Goal: Task Accomplishment & Management: Use online tool/utility

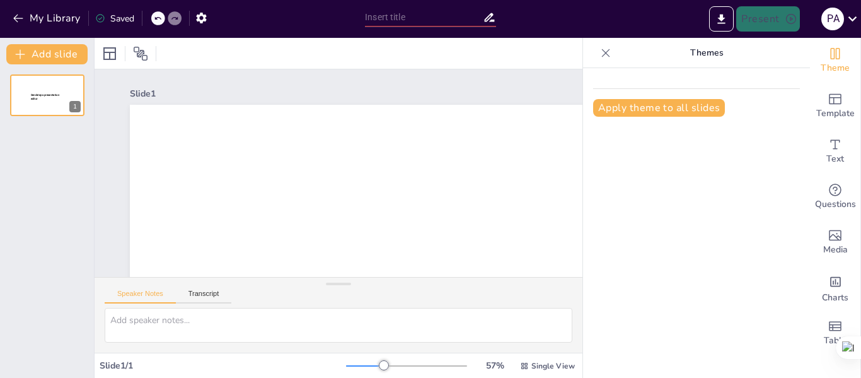
type input "Condicionamiento [PERSON_NAME]: Teoría y Aplicaciones"
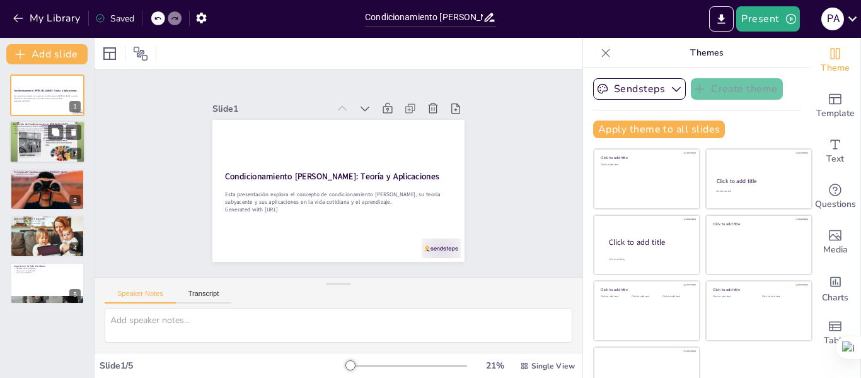
click at [36, 138] on div at bounding box center [47, 141] width 76 height 57
type textarea "La observación es el primer paso en el proceso de condicionamiento vicario. Los…"
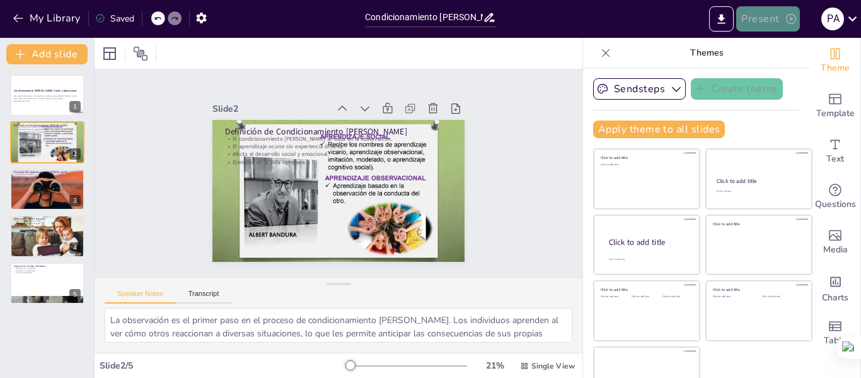
click at [768, 16] on button "Present" at bounding box center [767, 18] width 63 height 25
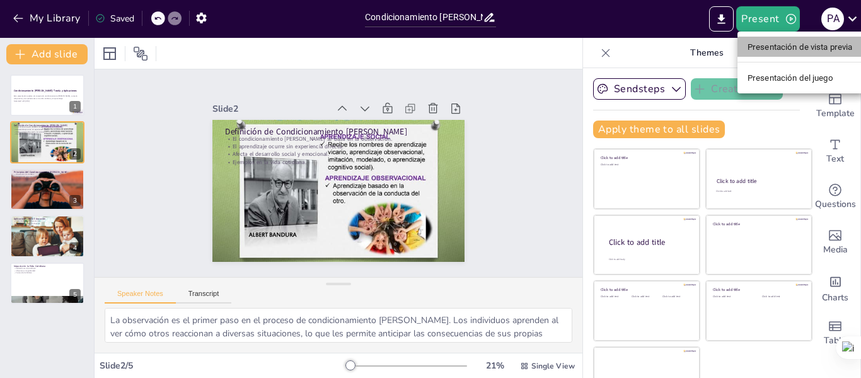
click at [766, 44] on font "Presentación de vista previa" at bounding box center [799, 46] width 105 height 9
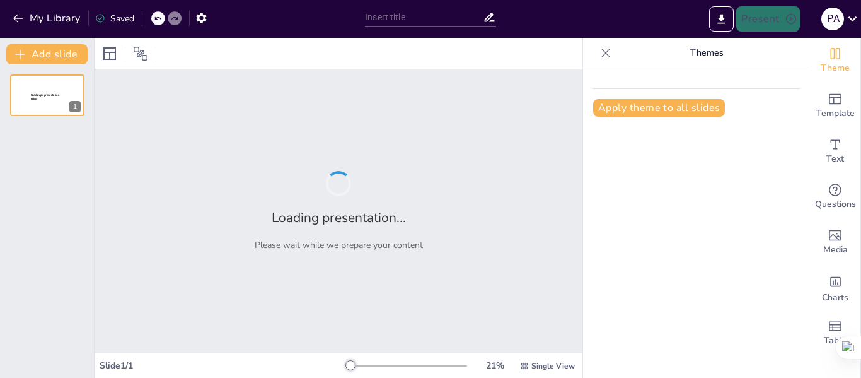
type input "Condicionamiento [PERSON_NAME]: Teoría y Aplicaciones"
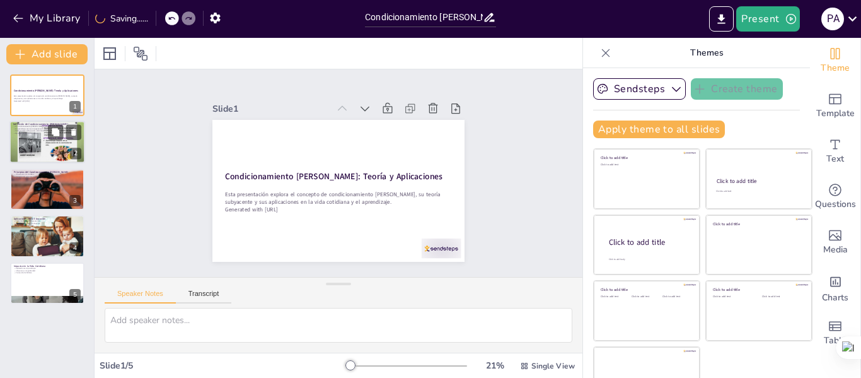
click at [43, 138] on div at bounding box center [47, 141] width 76 height 57
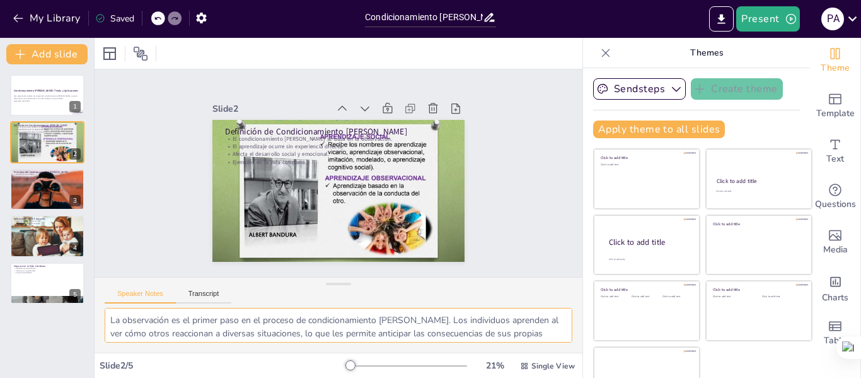
click at [127, 318] on textarea "La observación es el primer paso en el proceso de condicionamiento vicario. Los…" at bounding box center [339, 325] width 468 height 35
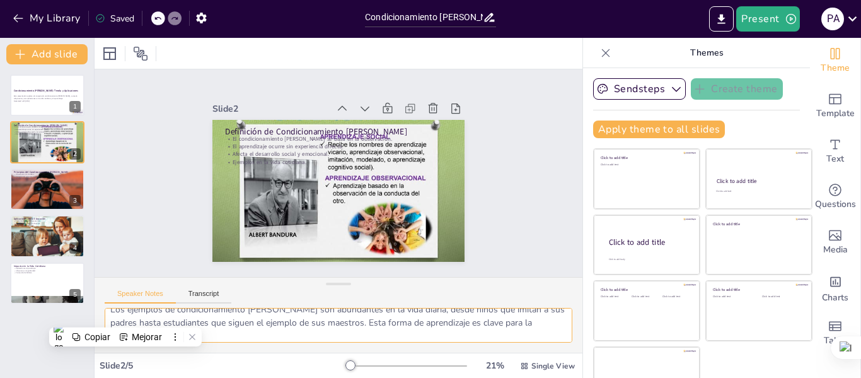
scroll to position [130, 0]
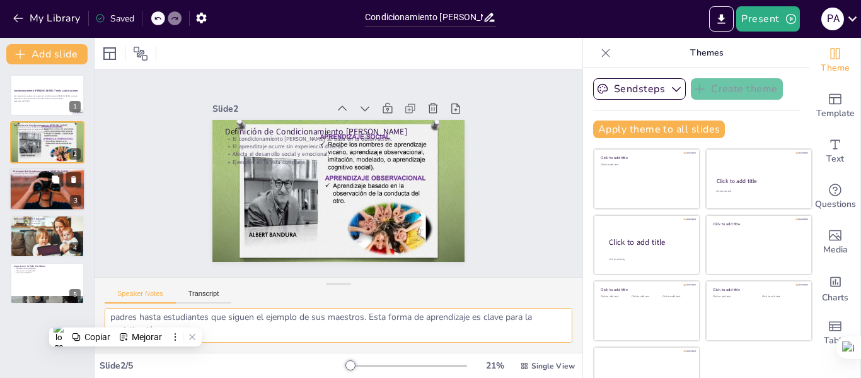
click at [62, 192] on div at bounding box center [47, 189] width 81 height 43
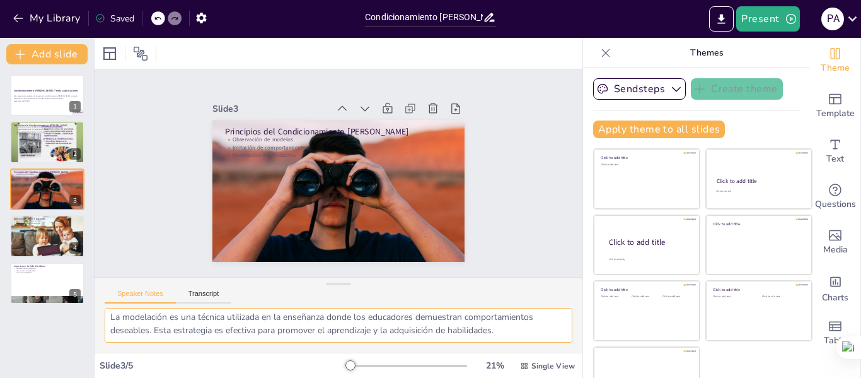
scroll to position [83, 0]
drag, startPoint x: 111, startPoint y: 320, endPoint x: 515, endPoint y: 361, distance: 406.1
click at [515, 361] on div "Slide 1 Condicionamiento Vicario: Teoría y Aplicaciones Esta presentación explo…" at bounding box center [339, 208] width 488 height 340
click at [381, 329] on textarea "La observación de modelos es crucial porque permite a los individuos aprender c…" at bounding box center [339, 325] width 468 height 35
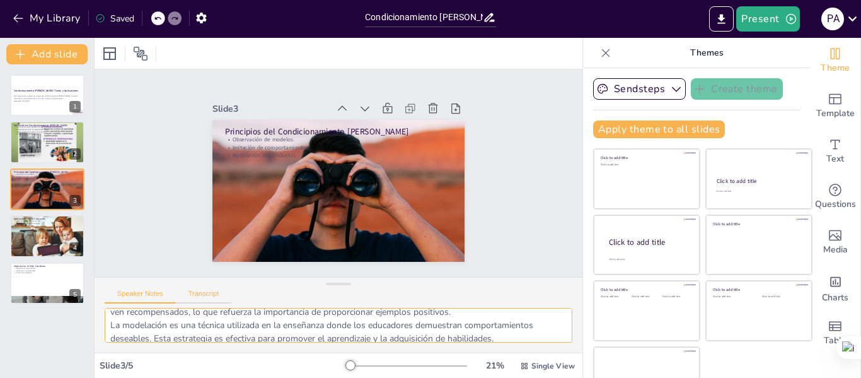
scroll to position [0, 0]
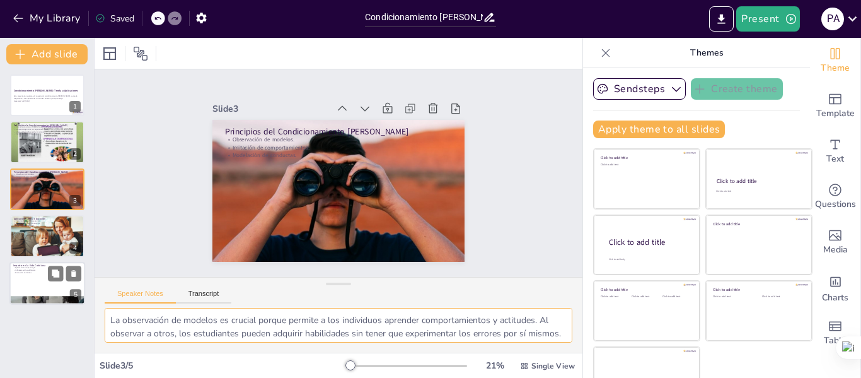
drag, startPoint x: 508, startPoint y: 332, endPoint x: 77, endPoint y: 297, distance: 432.5
click at [77, 297] on div "Document fonts Akatab Recently used Akatab Popular fonts Lato Montserrat Open S…" at bounding box center [430, 208] width 861 height 340
click at [30, 243] on div at bounding box center [47, 235] width 76 height 43
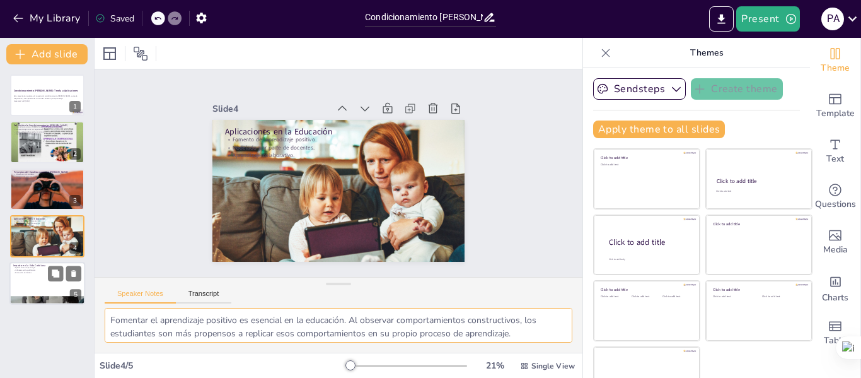
click at [33, 274] on div at bounding box center [47, 283] width 76 height 43
type textarea "En psicología, el condicionamiento vicario se utiliza para ayudar a los pacient…"
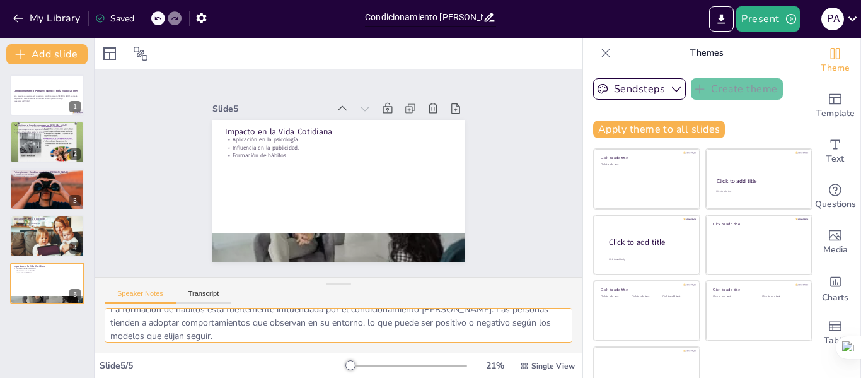
scroll to position [96, 0]
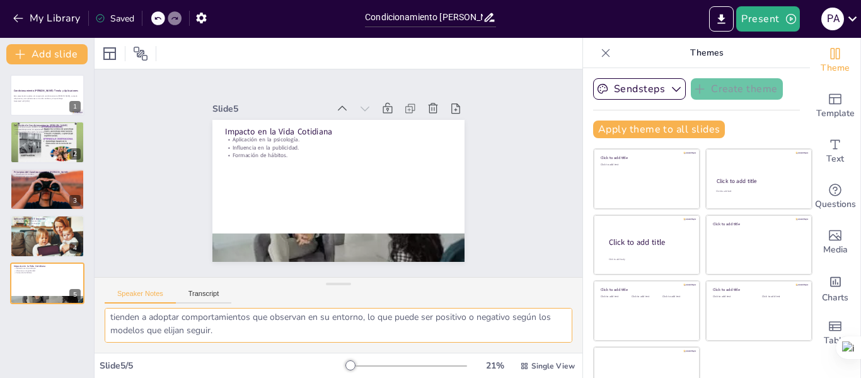
drag, startPoint x: 107, startPoint y: 316, endPoint x: 350, endPoint y: 352, distance: 245.9
click at [350, 352] on div "Slide 1 Condicionamiento Vicario: Teoría y Aplicaciones Esta presentación explo…" at bounding box center [339, 208] width 488 height 340
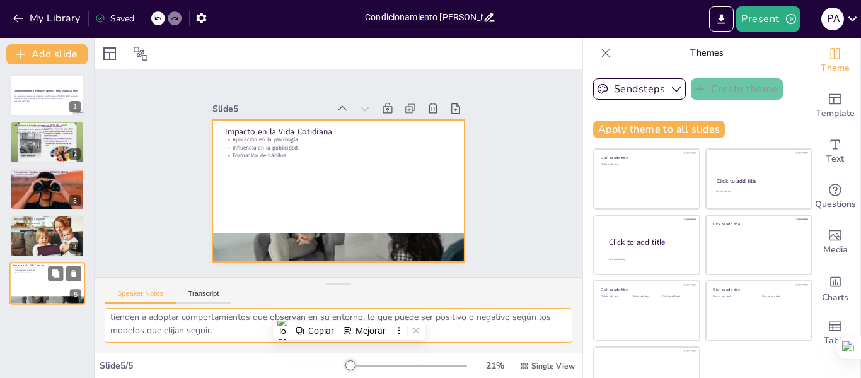
click at [29, 280] on div at bounding box center [47, 283] width 76 height 43
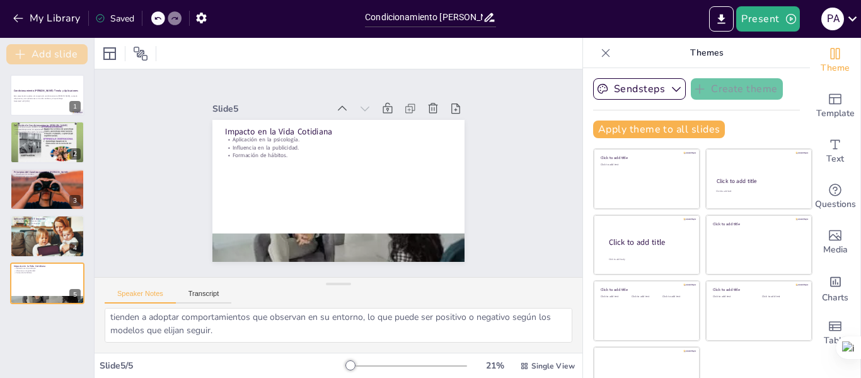
click at [50, 57] on button "Add slide" at bounding box center [46, 54] width 81 height 20
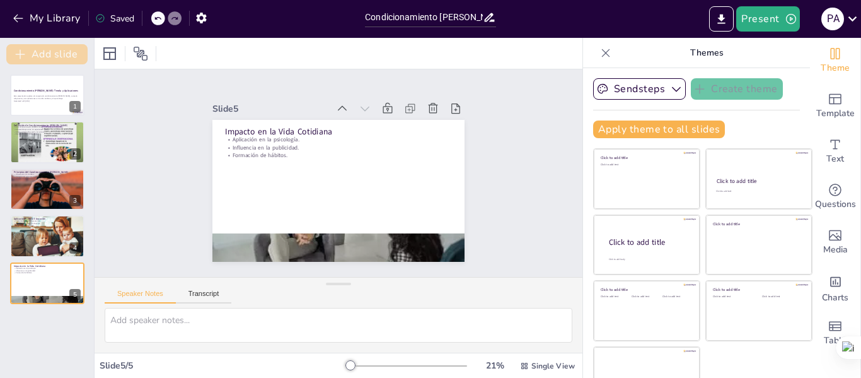
scroll to position [0, 0]
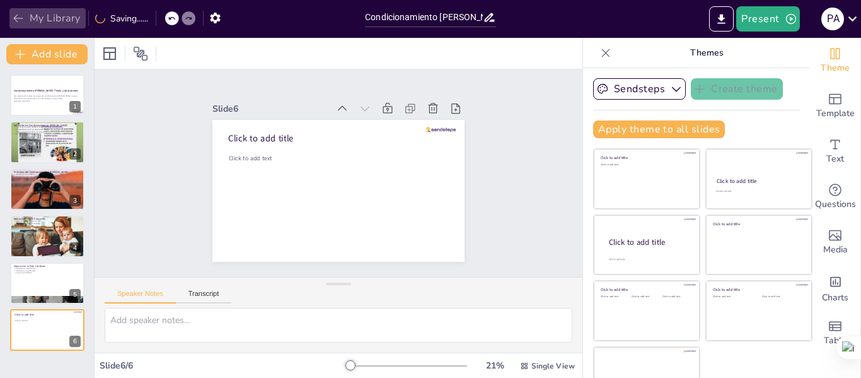
click at [14, 21] on icon "button" at bounding box center [18, 18] width 13 height 13
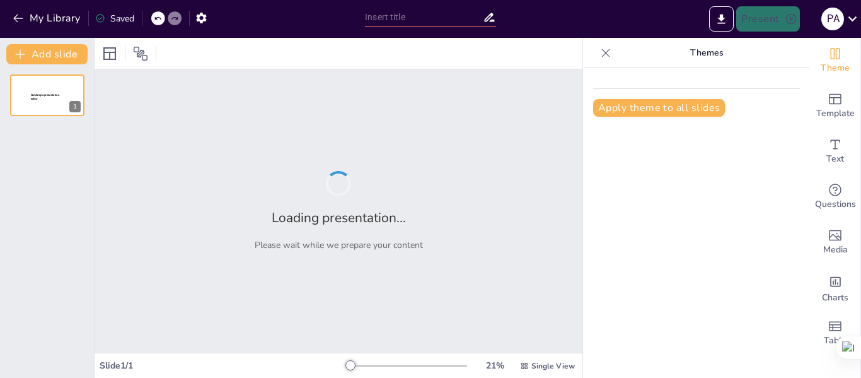
type input "Evaluación Sistémica: Historia Familiar y Contexto del Problema Actual"
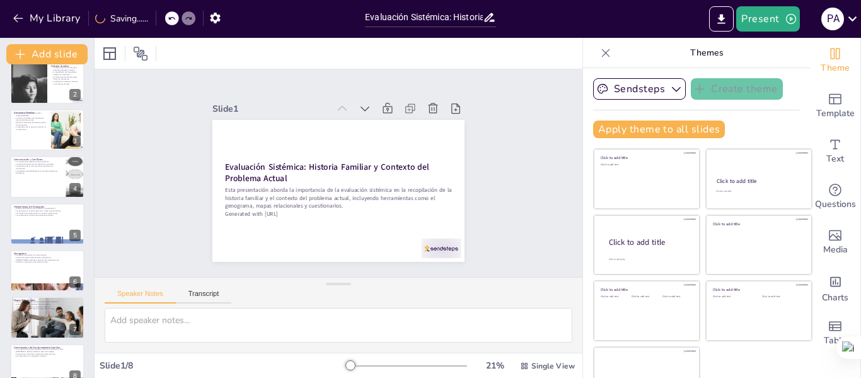
scroll to position [67, 0]
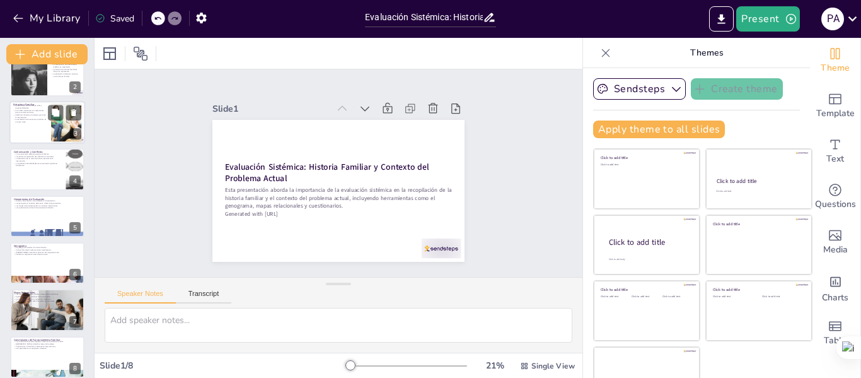
click at [28, 120] on p "La evaluación de la estructura familiar es un paso clave." at bounding box center [30, 120] width 34 height 4
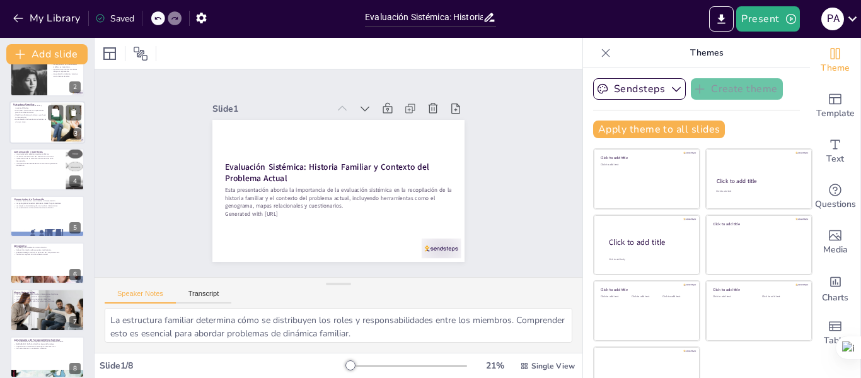
scroll to position [0, 0]
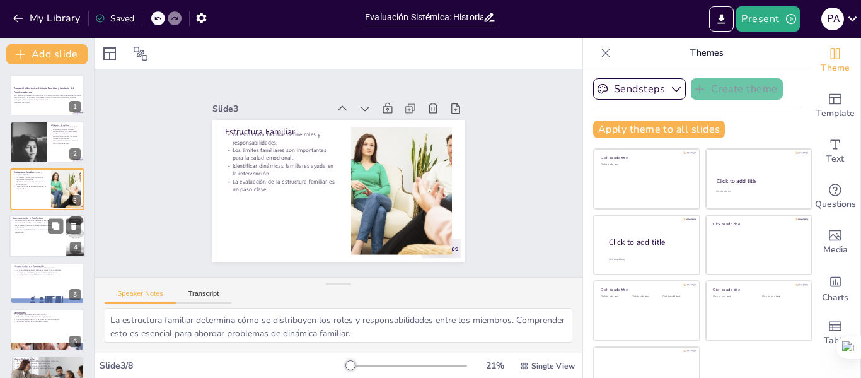
click at [35, 241] on div at bounding box center [47, 235] width 76 height 43
type textarea "La comunicación efectiva es clave para el bienestar familiar. Cuando los miembr…"
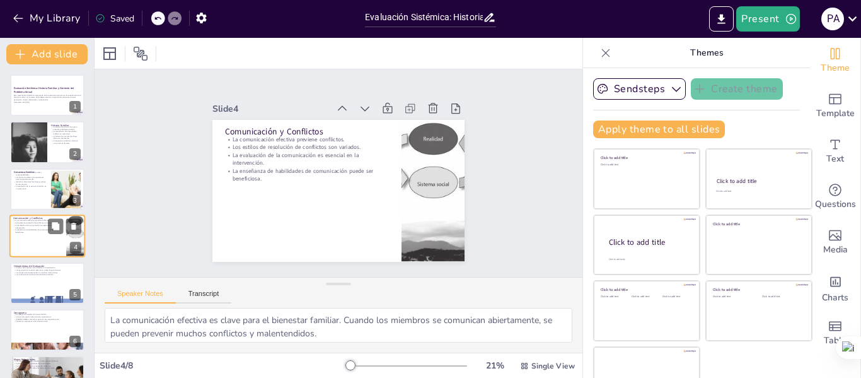
scroll to position [15, 0]
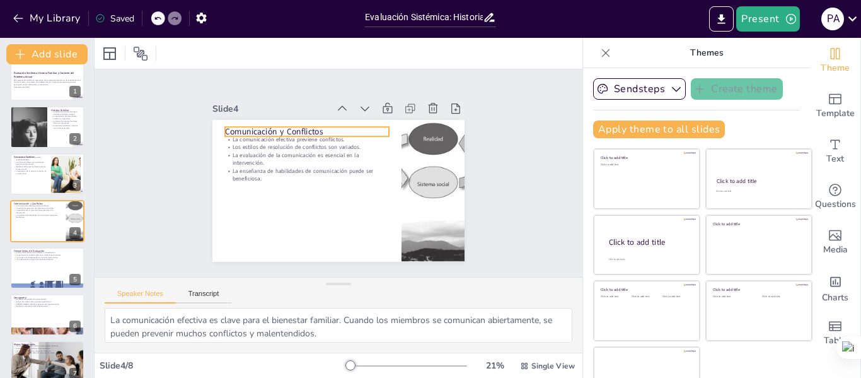
click at [315, 125] on p "Comunicación y Conflictos" at bounding box center [327, 123] width 154 height 78
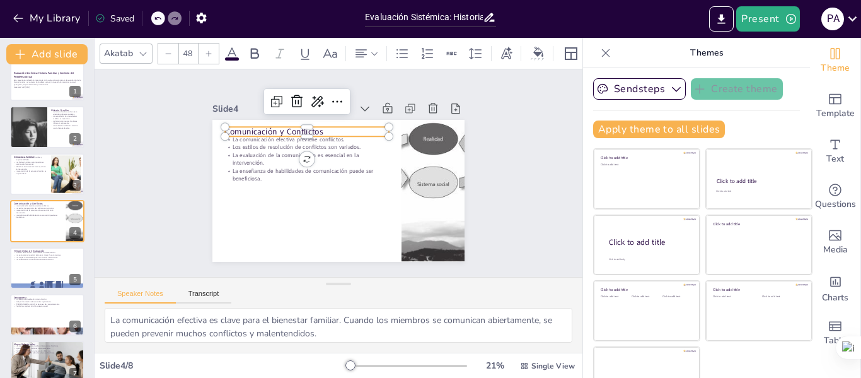
click at [315, 129] on p "Comunicación y Conflictos" at bounding box center [316, 125] width 163 height 45
click at [311, 124] on p "Comunicación y Conflictos" at bounding box center [343, 121] width 130 height 118
click at [312, 127] on p "Comunicación y Conflictos" at bounding box center [316, 125] width 163 height 45
drag, startPoint x: 312, startPoint y: 127, endPoint x: 195, endPoint y: 124, distance: 117.3
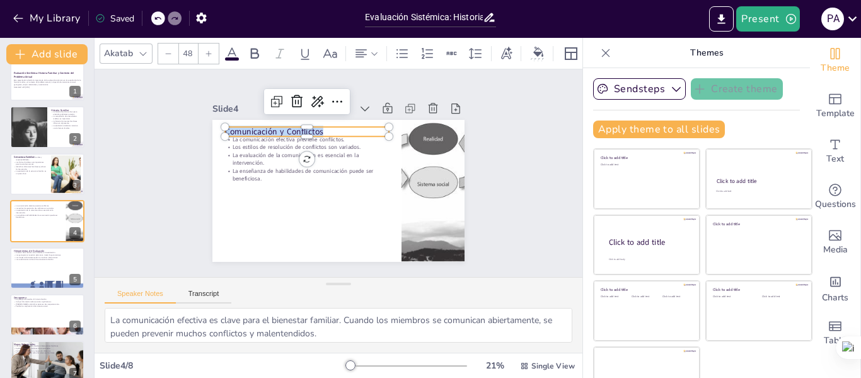
click at [195, 124] on div "Slide 1 Evaluación Sistémica: Historia Familiar y Contexto del Problema Actual …" at bounding box center [339, 173] width 362 height 268
copy p "Comunicación y Conflictos"
